Goal: Navigation & Orientation: Find specific page/section

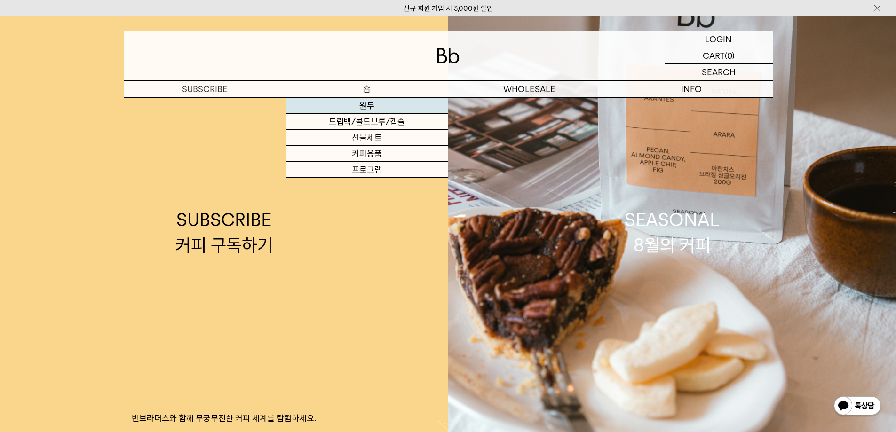
click at [368, 112] on link "원두" at bounding box center [367, 106] width 162 height 16
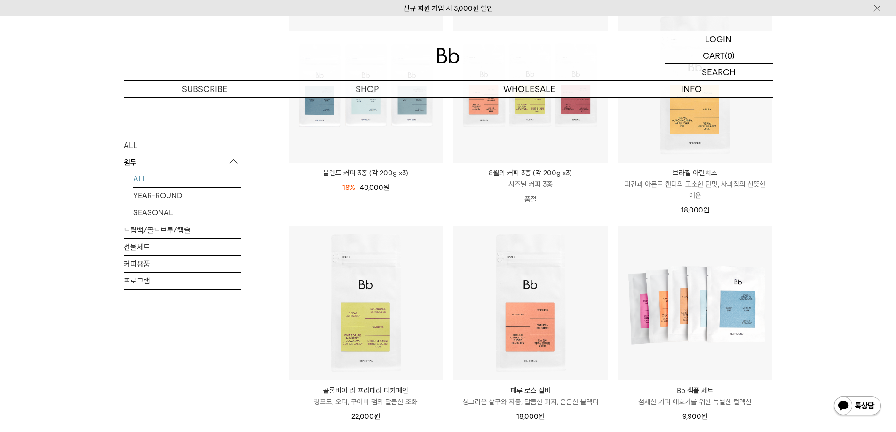
scroll to position [141, 0]
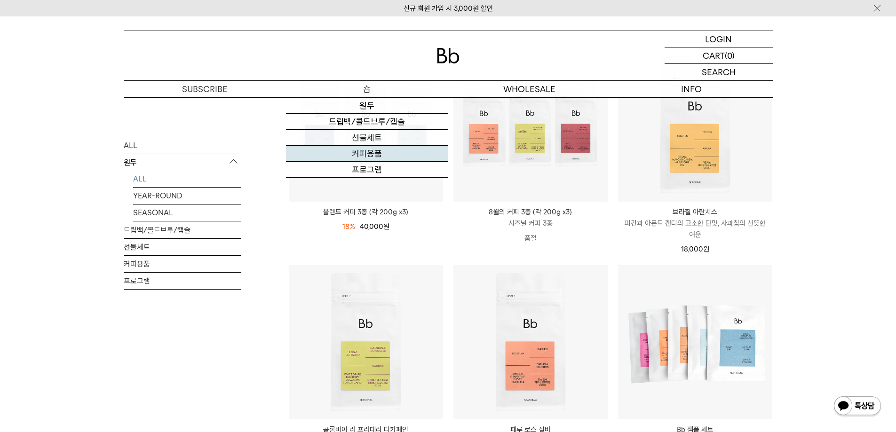
click at [387, 152] on link "커피용품" at bounding box center [367, 154] width 162 height 16
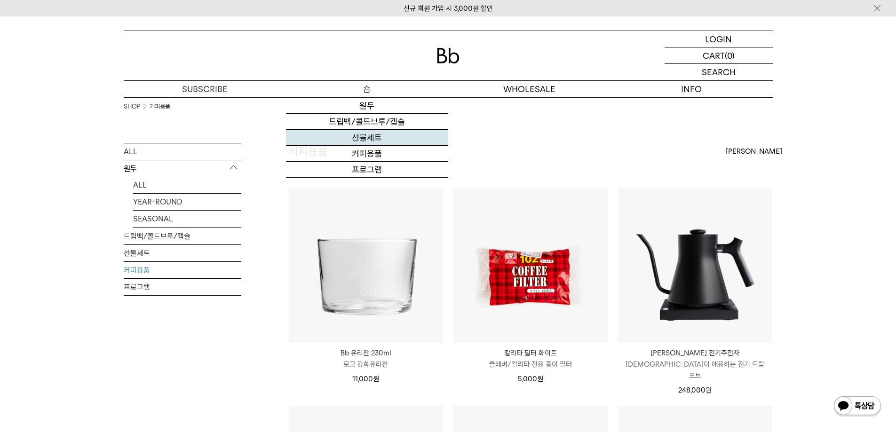
click at [393, 143] on link "선물세트" at bounding box center [367, 138] width 162 height 16
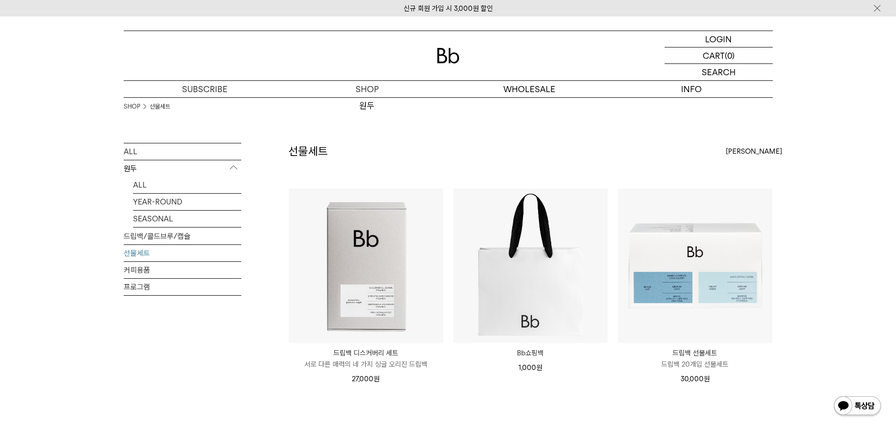
click at [465, 43] on div at bounding box center [448, 55] width 649 height 49
click at [160, 190] on link "ALL" at bounding box center [187, 185] width 108 height 16
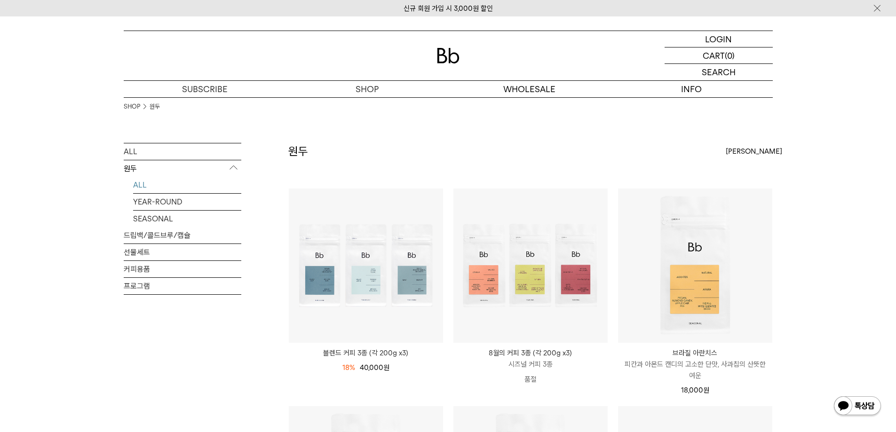
click at [157, 146] on link "ALL" at bounding box center [183, 152] width 118 height 16
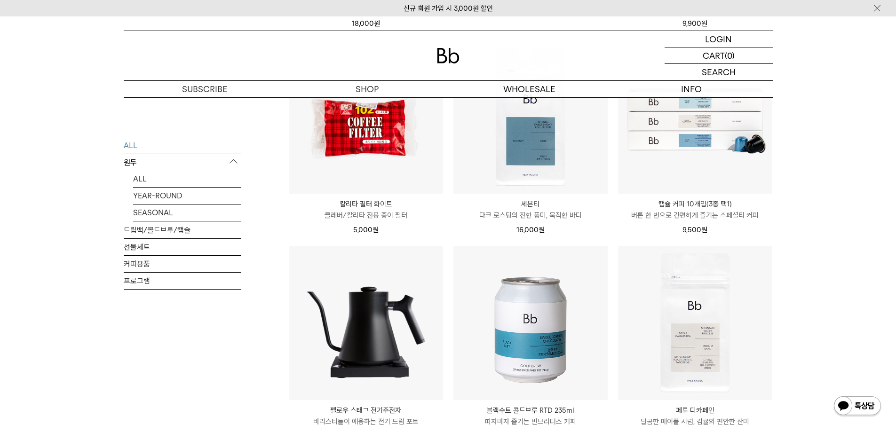
scroll to position [1176, 0]
